Goal: Find specific page/section: Find specific page/section

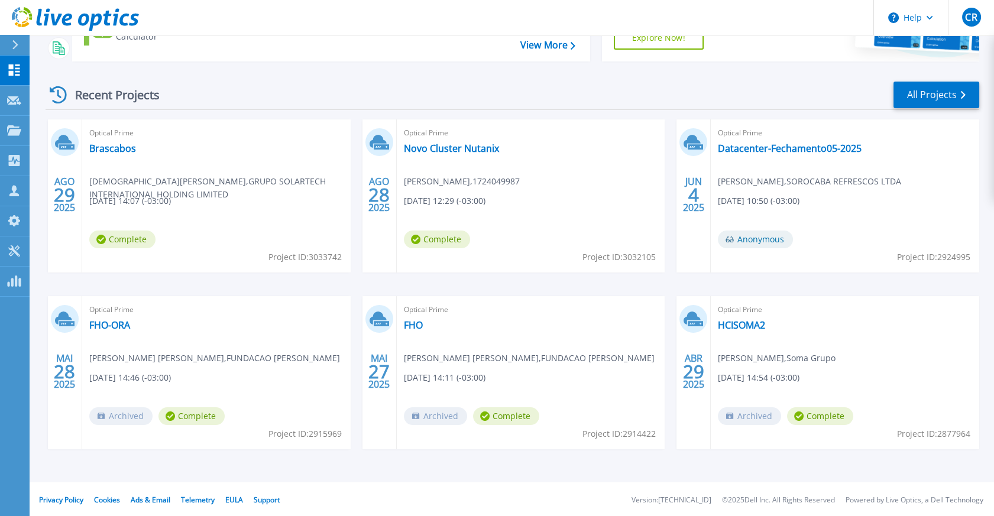
scroll to position [139, 0]
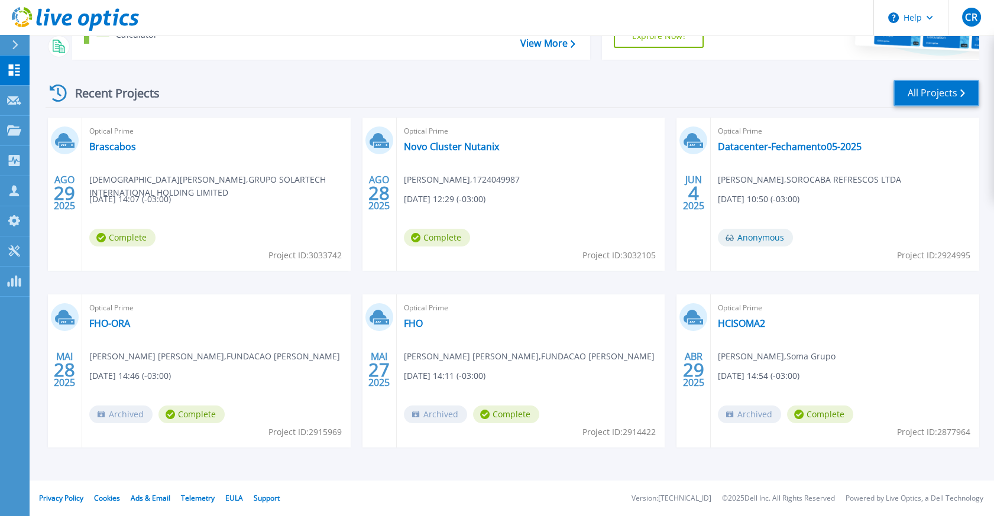
drag, startPoint x: 952, startPoint y: 92, endPoint x: 941, endPoint y: 92, distance: 10.6
click at [952, 92] on link "All Projects" at bounding box center [937, 93] width 86 height 27
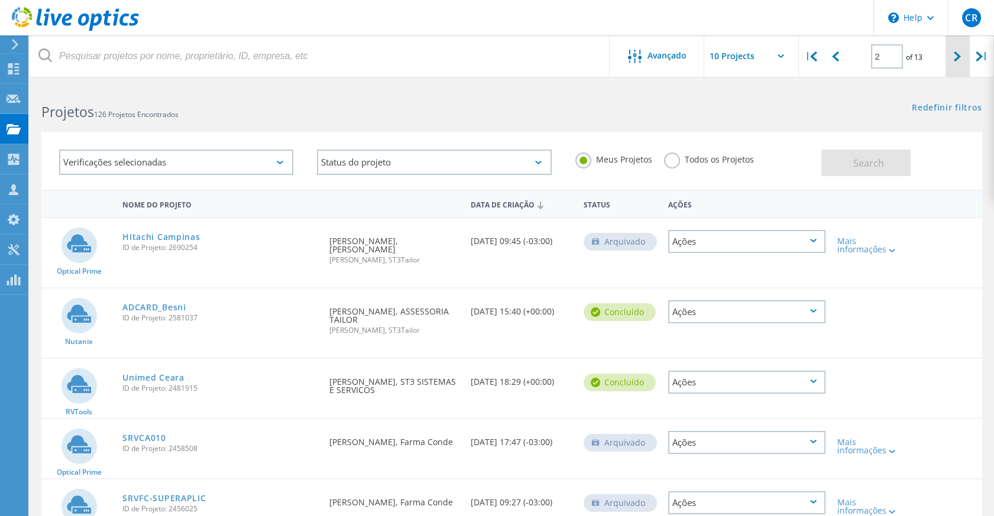
click at [958, 53] on icon at bounding box center [957, 56] width 7 height 10
type input "3"
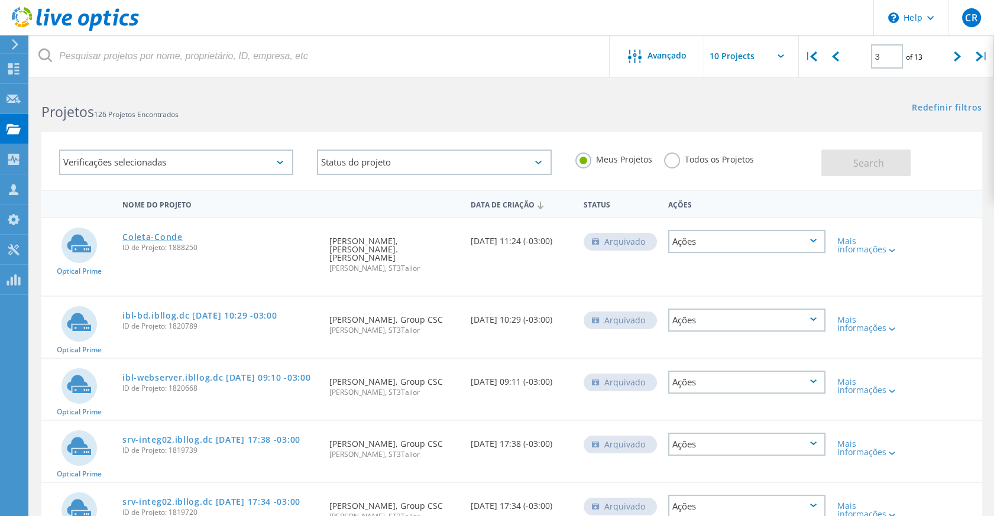
click at [170, 233] on link "Coleta-Conde" at bounding box center [152, 237] width 60 height 8
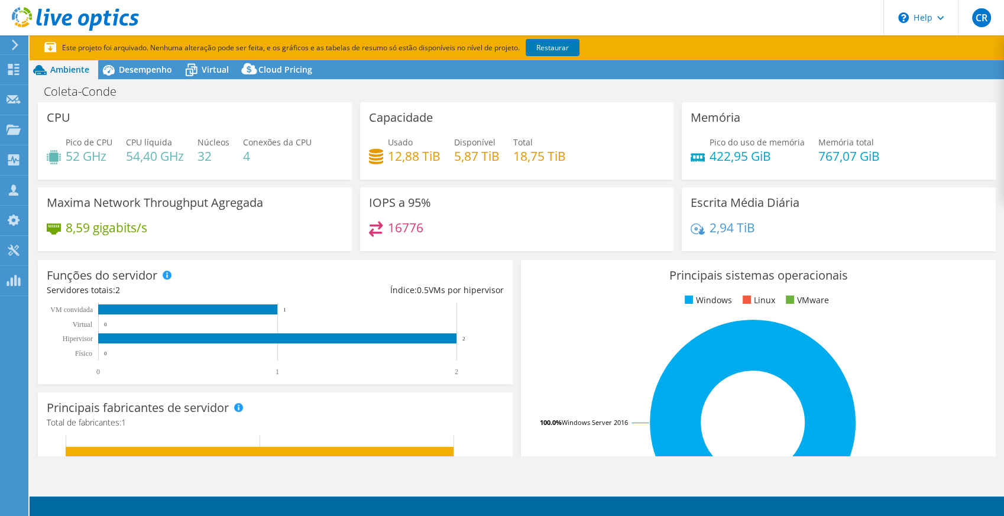
select select "USEast"
